Goal: Navigation & Orientation: Understand site structure

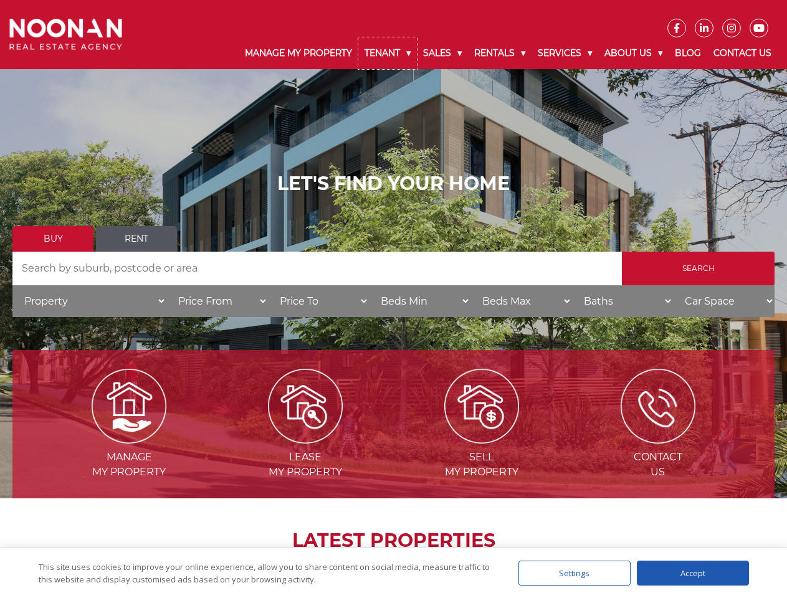
click at [388, 53] on link "Tenant" at bounding box center [387, 53] width 59 height 32
click at [443, 53] on link "Sales" at bounding box center [442, 53] width 51 height 32
click at [500, 53] on link "Rentals" at bounding box center [500, 53] width 64 height 32
click at [566, 53] on link "Services" at bounding box center [564, 53] width 67 height 32
click at [635, 53] on link "About Us" at bounding box center [633, 53] width 70 height 32
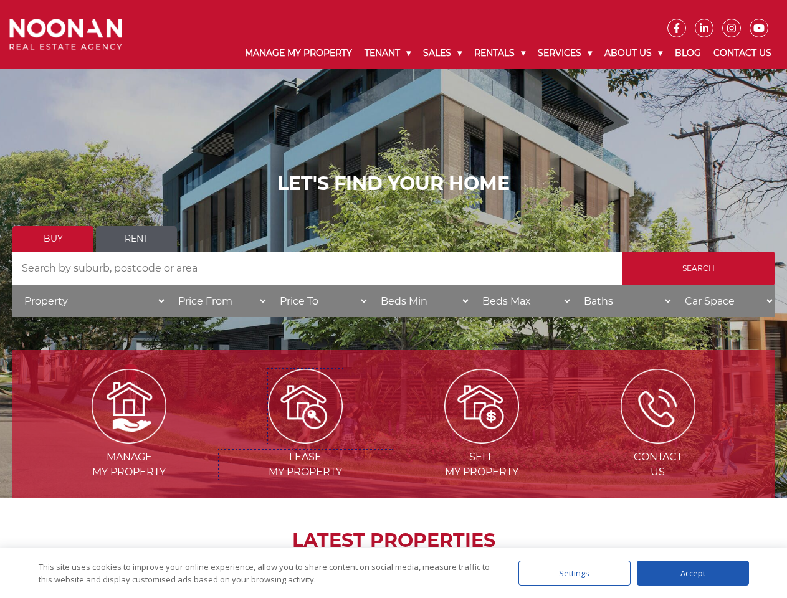
click at [305, 439] on img at bounding box center [305, 406] width 75 height 75
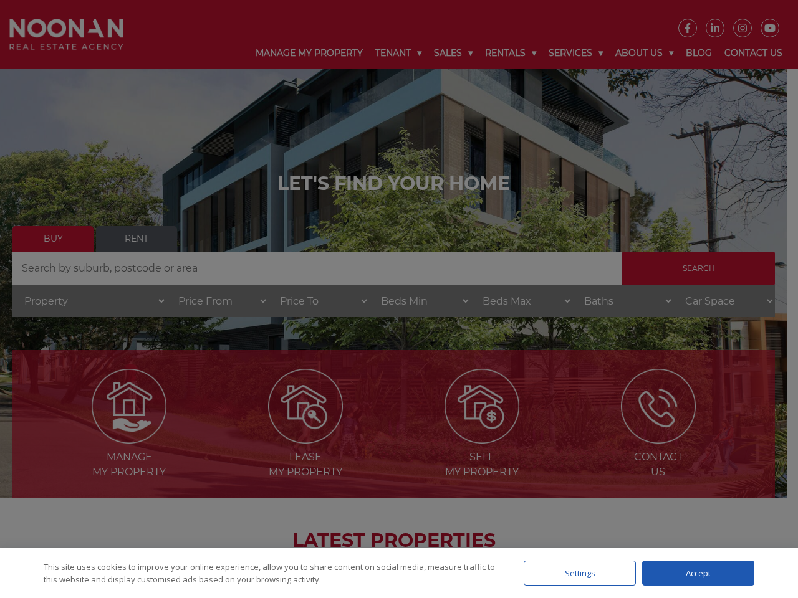
click at [574, 573] on div "Settings" at bounding box center [579, 573] width 112 height 25
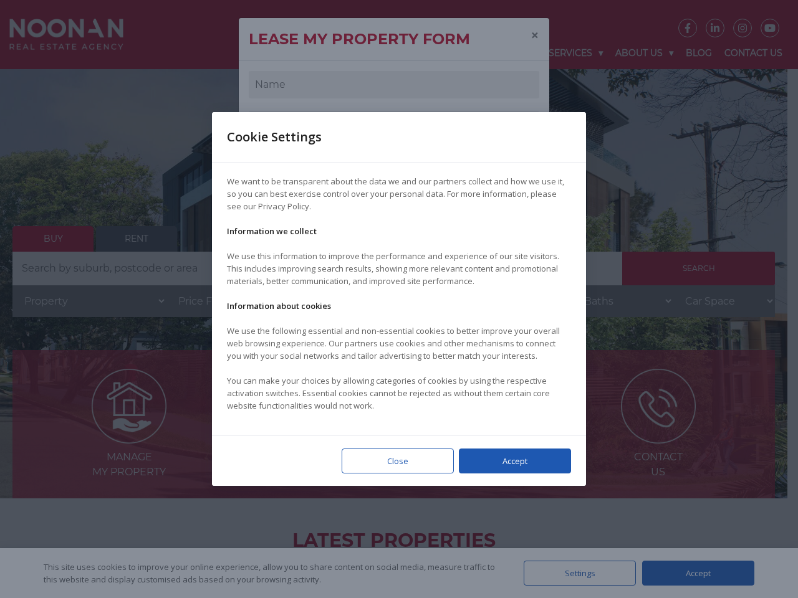
click at [693, 573] on div at bounding box center [399, 299] width 798 height 598
